Goal: Communication & Community: Answer question/provide support

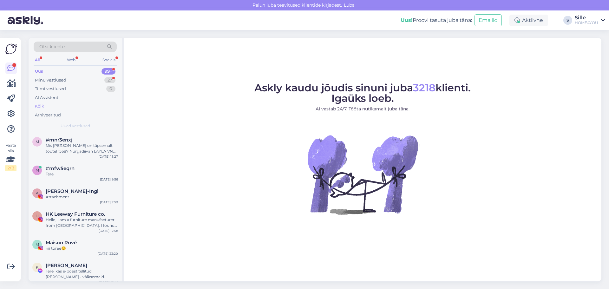
click at [41, 107] on div "Kõik" at bounding box center [39, 106] width 9 height 6
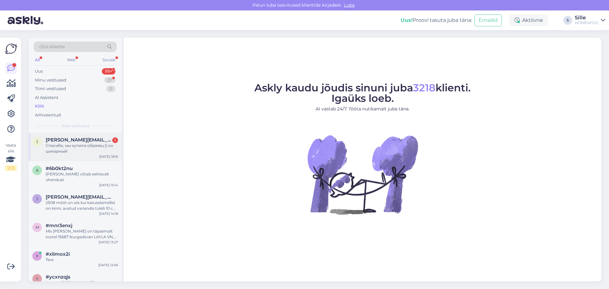
drag, startPoint x: 84, startPoint y: 140, endPoint x: 88, endPoint y: 142, distance: 4.8
click at [85, 140] on span "[PERSON_NAME][EMAIL_ADDRESS][DOMAIN_NAME]" at bounding box center [79, 140] width 66 height 6
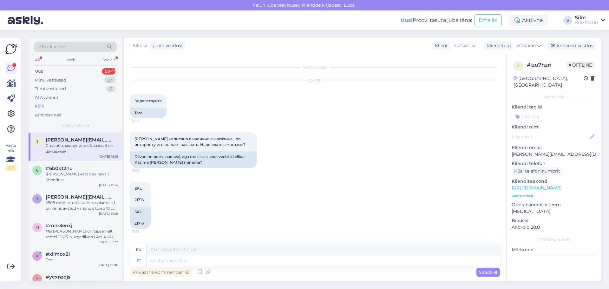
scroll to position [167, 0]
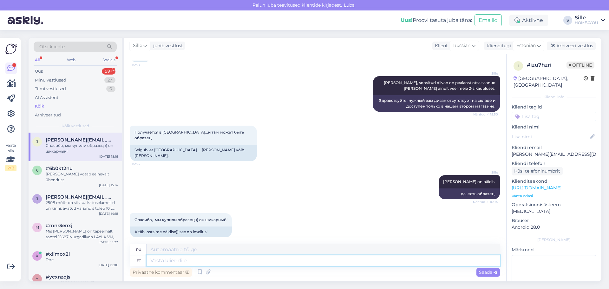
click at [208, 261] on textarea at bounding box center [324, 260] width 354 height 11
click at [236, 222] on button at bounding box center [236, 225] width 4 height 6
click at [202, 262] on textarea at bounding box center [324, 260] width 354 height 11
type textarea "R"
type textarea "Р"
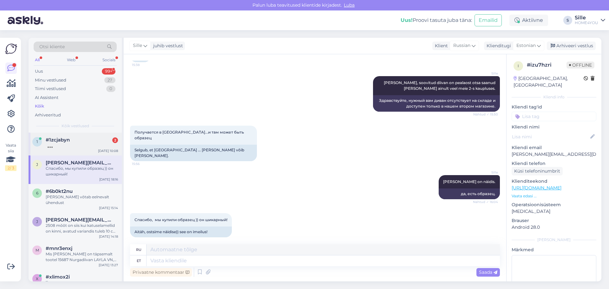
click at [58, 147] on div at bounding box center [82, 146] width 72 height 6
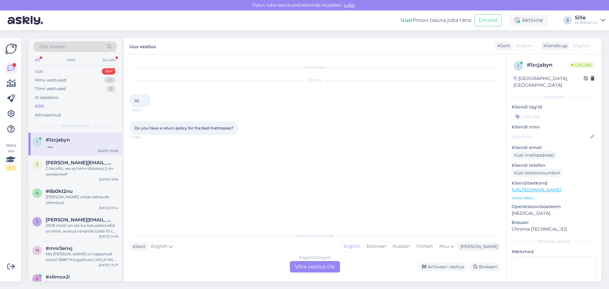
click at [314, 268] on div "English to English Võta vestlus üle" at bounding box center [315, 266] width 50 height 11
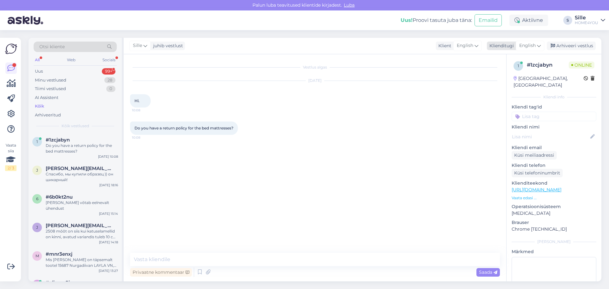
click at [528, 46] on span "English" at bounding box center [528, 45] width 17 height 7
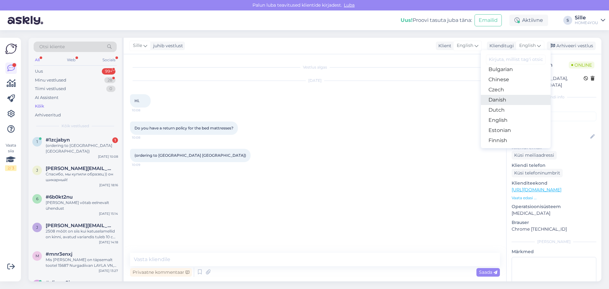
scroll to position [32, 0]
click at [506, 123] on link "Estonian" at bounding box center [516, 123] width 70 height 10
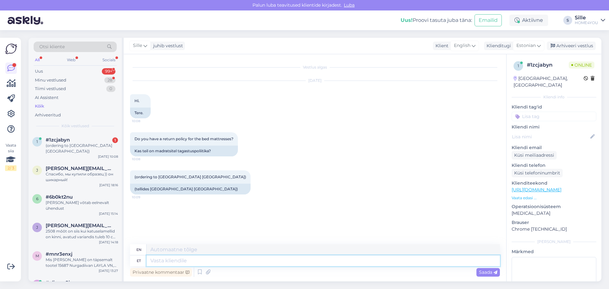
click at [216, 257] on textarea at bounding box center [324, 260] width 354 height 11
type textarea "Tere"
type textarea "Hello"
type textarea "Tere, k"
type textarea "Hello,"
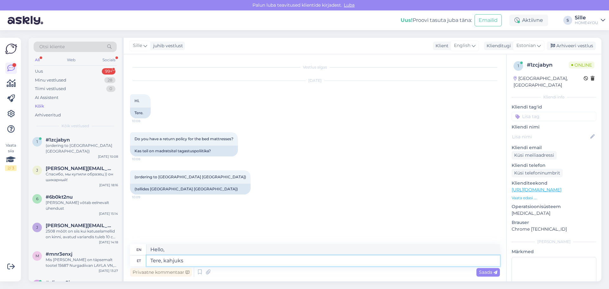
type textarea "Tere, kahjuks"
type textarea "Hello, unfortunately"
type textarea "Tere, kahjuks hügieenitooteid"
type textarea "Hello, unfortunately hygiene products"
type textarea "Tere, kahjuks hügieenitooteid tagastada"
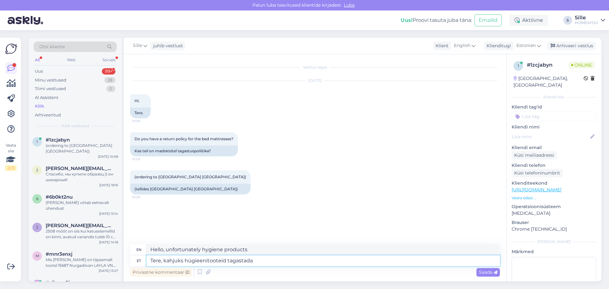
type textarea "Hello, unfortunately hygiene products cannot be returned."
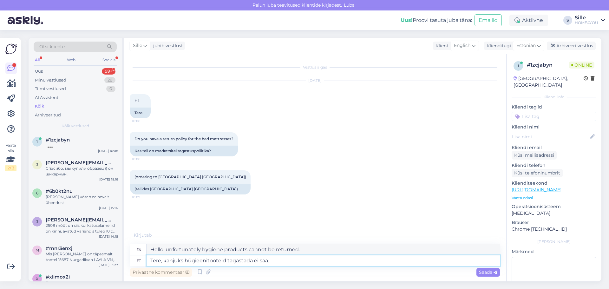
drag, startPoint x: 286, startPoint y: 262, endPoint x: 164, endPoint y: 265, distance: 121.9
click at [164, 265] on textarea "Tere, kahjuks hügieenitooteid tagastada ei saa." at bounding box center [324, 260] width 354 height 11
type textarea "Tere,"
type textarea "Hello,"
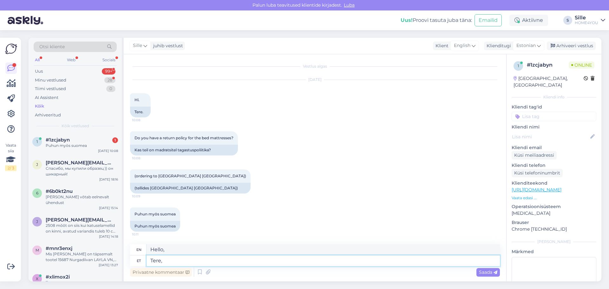
paste textarea "amuti ei kehti 14-päevane taganemisõigus kaupadele, mis ei [PERSON_NAME] pakend…"
type textarea "Tere, amuti ei kehti 14-päevane taganemisõigus kaupadele, mis ei [PERSON_NAME] …"
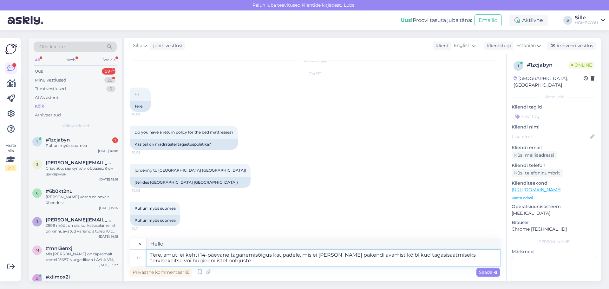
type textarea "Hello, the 14-day right of withdrawal also does not apply to goods that are not…"
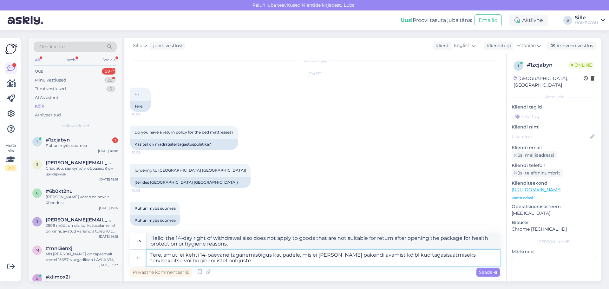
scroll to position [8, 0]
click at [178, 254] on textarea "Tere, amuti ei kehti 14-päevane taganemisõigus kaupadele, mis ei [PERSON_NAME] …" at bounding box center [324, 258] width 354 height 17
type textarea "Tere, ei kehti 14-päevane taganemisõigus kaupadele, mis ei [PERSON_NAME] pakend…"
type textarea "Hello, the 14-day right of withdrawal does not apply to goods that are not suit…"
click at [236, 262] on textarea "Tere, ei kehti 14-päevane taganemisõigus kaupadele, mis ei [PERSON_NAME] pakend…" at bounding box center [324, 258] width 354 height 17
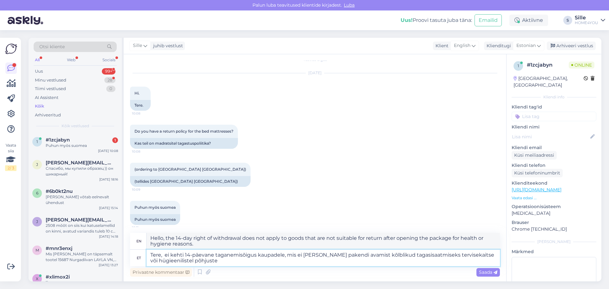
type textarea "Tere, ei kehti 14-päevane taganemisõigus kaupadele, mis ei [PERSON_NAME] pakend…"
type textarea "Hello, the 14-day right of withdrawal does not apply to goods that are not suit…"
drag, startPoint x: 164, startPoint y: 256, endPoint x: 217, endPoint y: 264, distance: 53.3
click at [217, 264] on textarea "Tere, ei kehti 14-päevane taganemisõigus kaupadele, mis ei [PERSON_NAME] pakend…" at bounding box center [324, 258] width 354 height 17
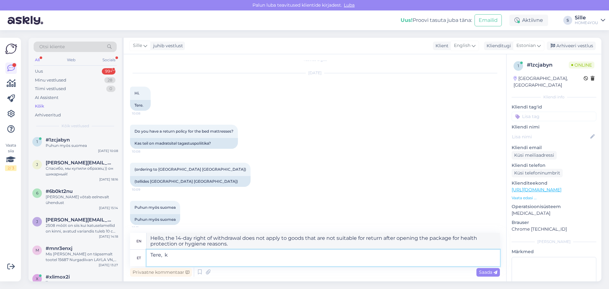
scroll to position [7, 0]
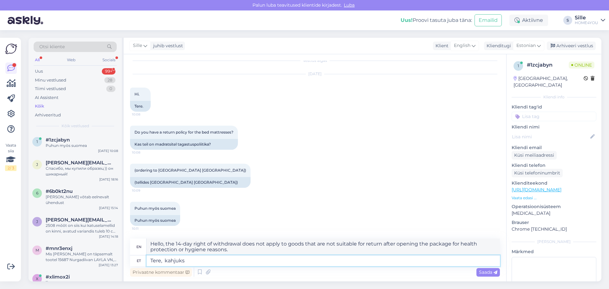
type textarea "Tere, kahjuks"
type textarea "Hello, unfortunately"
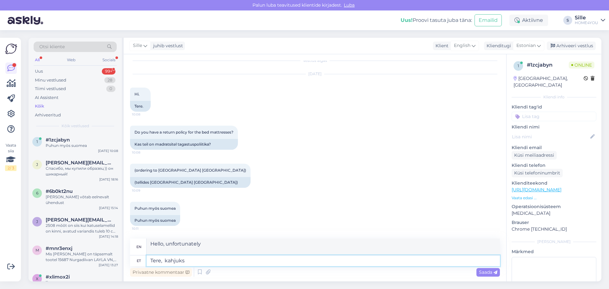
scroll to position [1, 0]
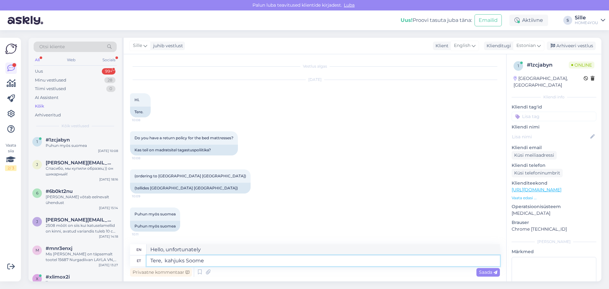
type textarea "Tere, kahjuks Soome"
type textarea "Hello, unfortunately [GEOGRAPHIC_DATA]"
type textarea "Tere, kahjuks Soome me"
type textarea "Hello, unfortunately we are in [GEOGRAPHIC_DATA]."
type textarea "Tere, kahjuks Soome me [PERSON_NAME]"
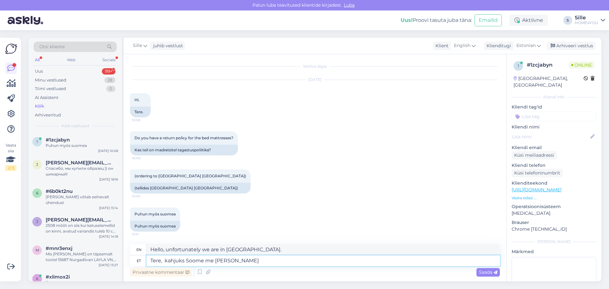
type textarea "Hello, unfortunately we ship to [GEOGRAPHIC_DATA]."
type textarea "Tere, kahjuks Soome me [PERSON_NAME]"
type textarea "Hello, unfortunately we do not ship to [GEOGRAPHIC_DATA]."
type textarea "Tere, kahjuks Soome me [PERSON_NAME] saada, s"
type textarea "Hello, unfortunately we do not ship to [GEOGRAPHIC_DATA],"
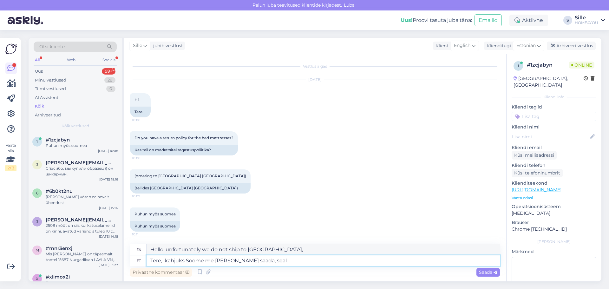
type textarea "Tere, kahjuks Soome me [PERSON_NAME] saada, seal o"
type textarea "Hello, unfortunately we do not ship to [GEOGRAPHIC_DATA], there"
type textarea "Tere, kahjuks Soome me [PERSON_NAME] saada, seal on m"
type textarea "Hello, unfortunately we do not ship to [GEOGRAPHIC_DATA], there is"
type textarea "Tere, kahjuks Soome me [PERSON_NAME] saada, seal on meil e"
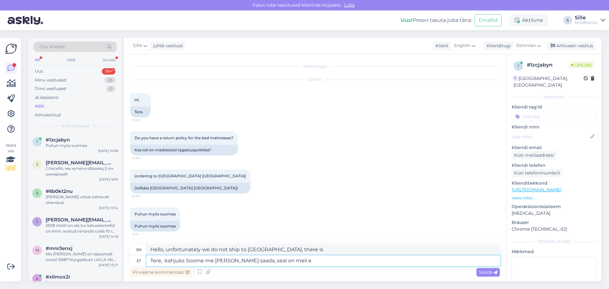
type textarea "Hello, unfortunately we do not ship to [GEOGRAPHIC_DATA], we have"
type textarea "Tere, kahjuks Soome me [PERSON_NAME] saada, seal on meil edasimüüjad"
type textarea "Hello, unfortunately we do not ship to [GEOGRAPHIC_DATA], we have resellers the…"
type textarea "Tere, kahjuks Soome me [PERSON_NAME] saada, seal on meil edasimüüjad."
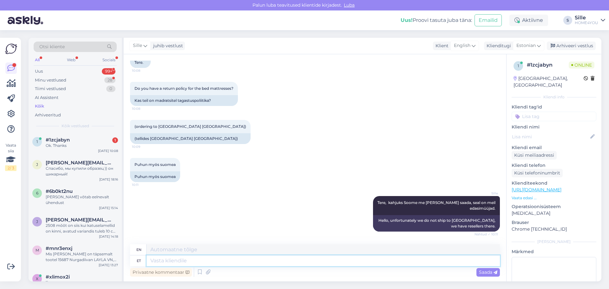
scroll to position [89, 0]
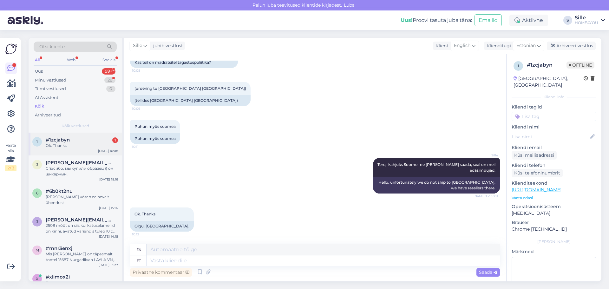
click at [63, 143] on div "Ok. Thanks" at bounding box center [82, 146] width 72 height 6
click at [206, 262] on textarea at bounding box center [324, 260] width 354 height 11
type textarea "Palun"
type textarea "Please"
type textarea "Palun"
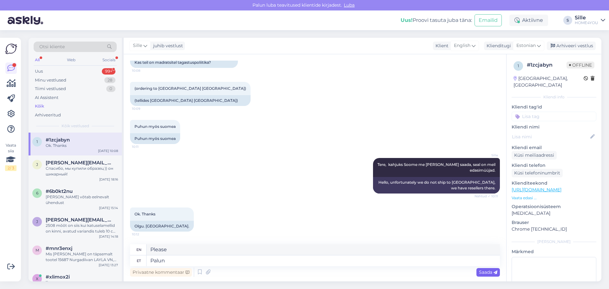
click at [492, 271] on span "Saada" at bounding box center [488, 272] width 18 height 6
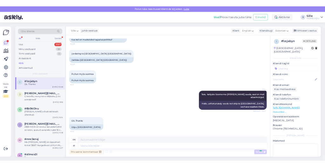
scroll to position [127, 0]
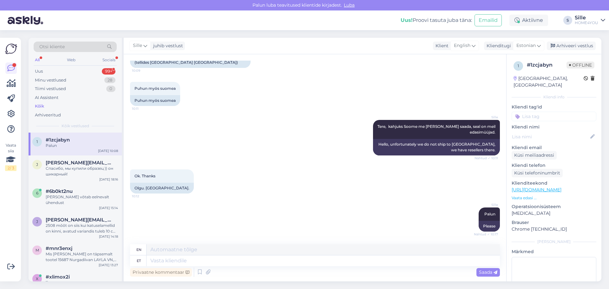
click at [48, 104] on div "Kõik" at bounding box center [75, 106] width 83 height 9
drag, startPoint x: 39, startPoint y: 106, endPoint x: 43, endPoint y: 105, distance: 3.9
click at [39, 106] on div "Kõik" at bounding box center [39, 106] width 9 height 6
click at [43, 108] on div "Kõik" at bounding box center [39, 106] width 9 height 6
